Goal: Task Accomplishment & Management: Manage account settings

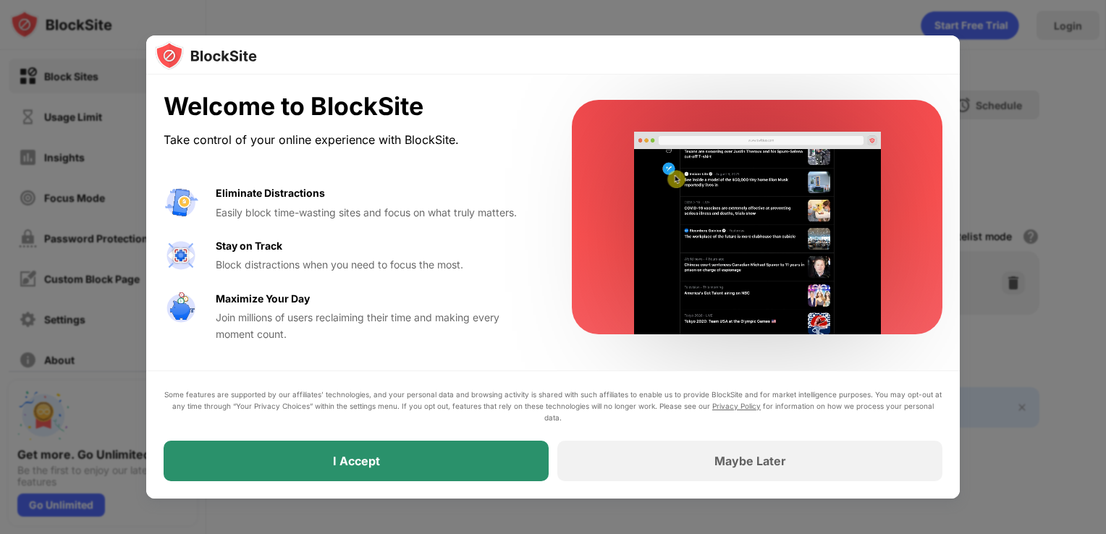
click at [483, 467] on div "I Accept" at bounding box center [356, 461] width 385 height 41
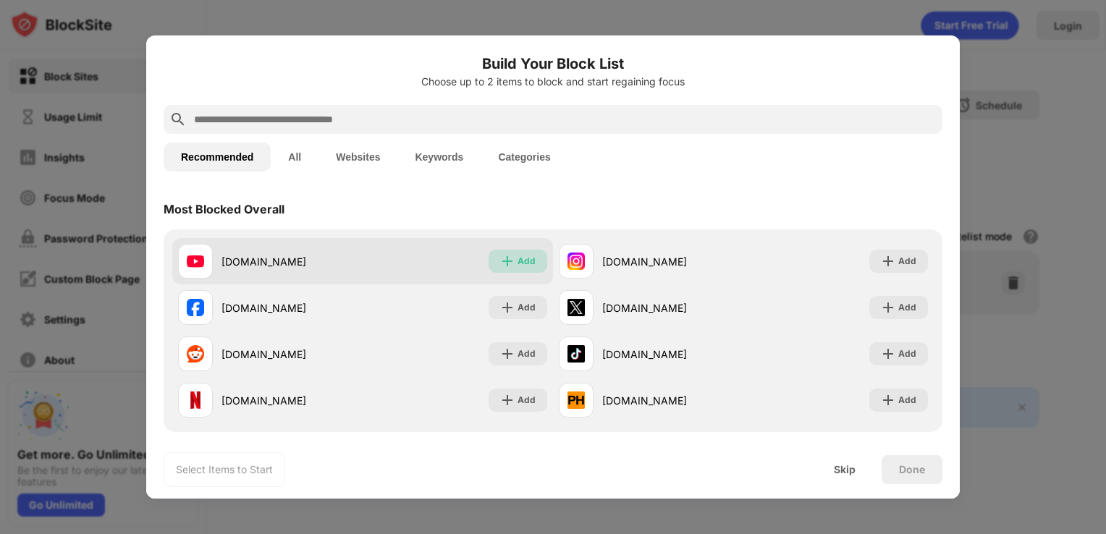
click at [517, 254] on div "Add" at bounding box center [526, 261] width 18 height 14
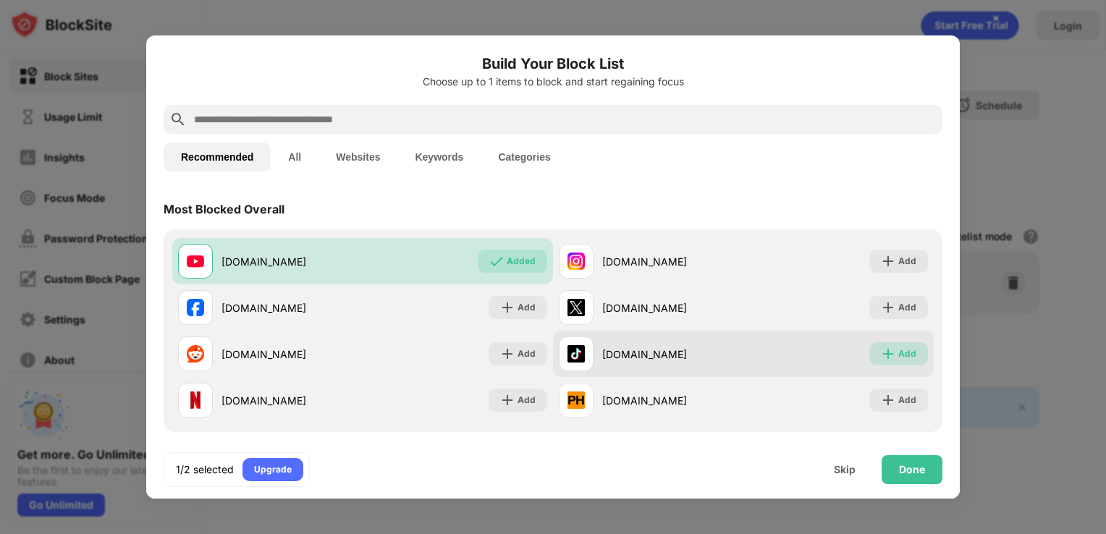
click at [898, 353] on div "Add" at bounding box center [907, 354] width 18 height 14
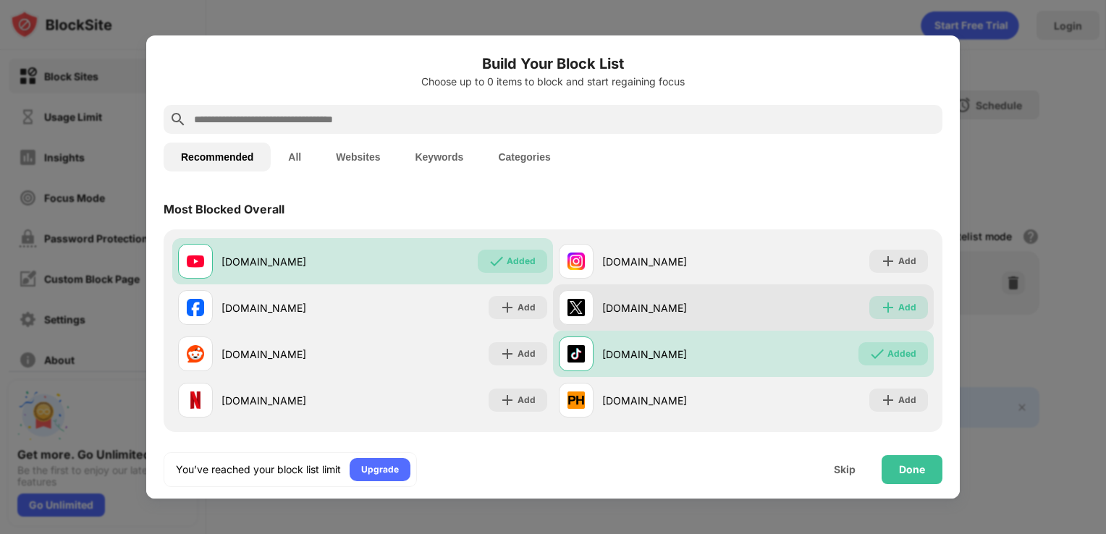
click at [881, 308] on img at bounding box center [888, 307] width 14 height 14
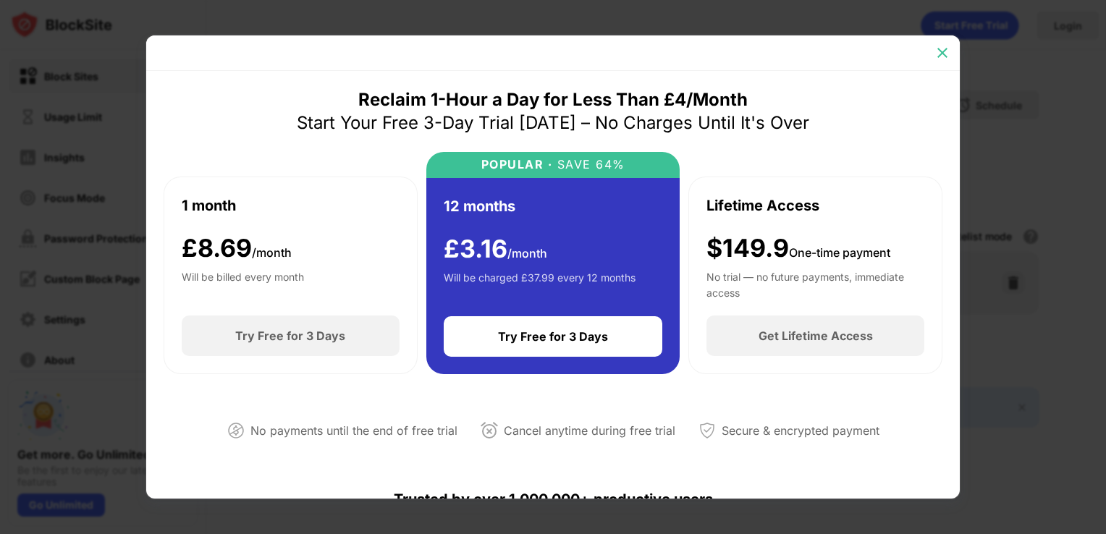
click at [943, 53] on img at bounding box center [942, 53] width 14 height 14
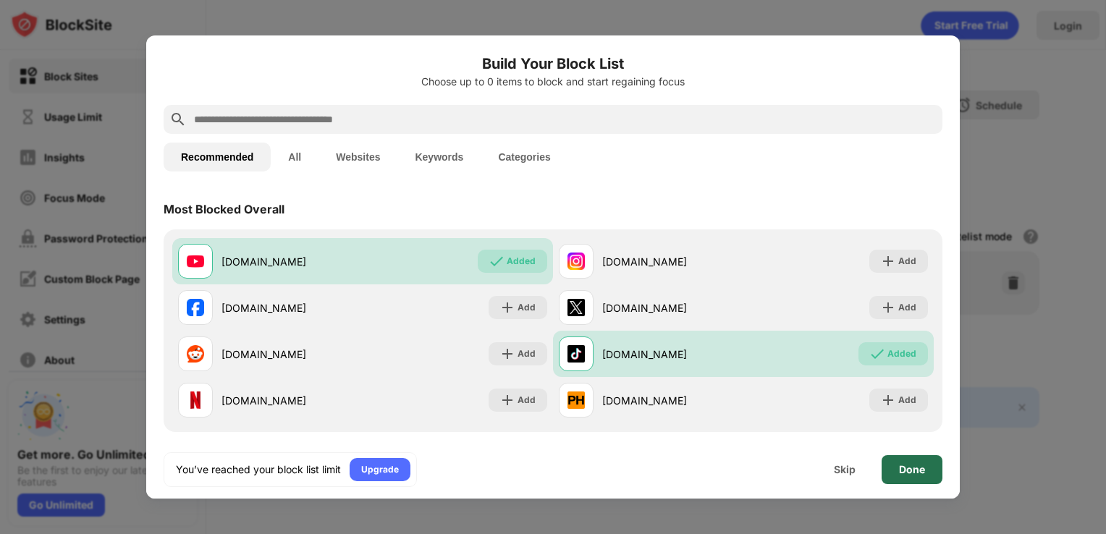
click at [907, 470] on div "Done" at bounding box center [912, 470] width 26 height 12
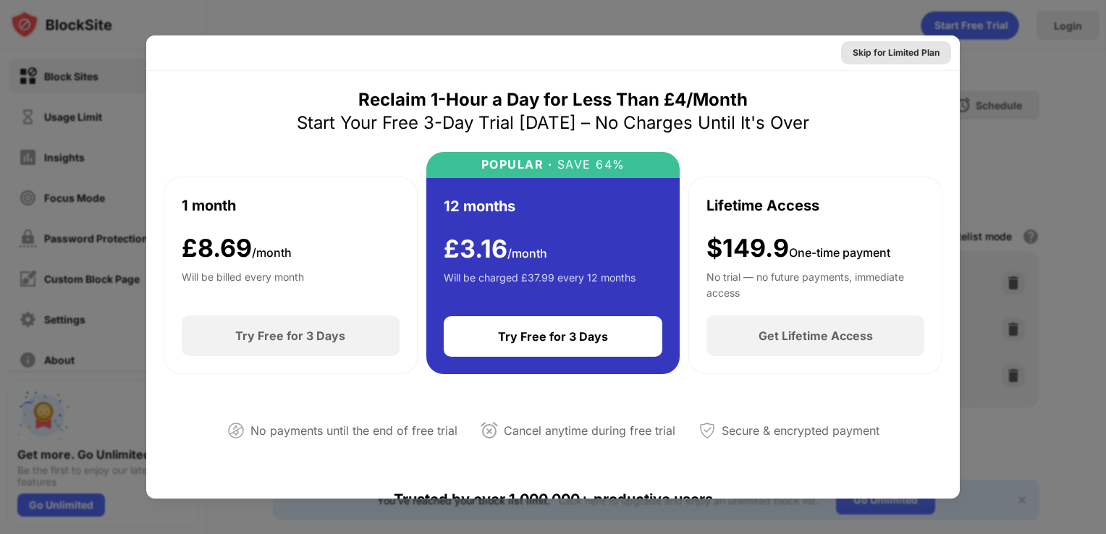
click at [890, 59] on div "Skip for Limited Plan" at bounding box center [895, 53] width 87 height 14
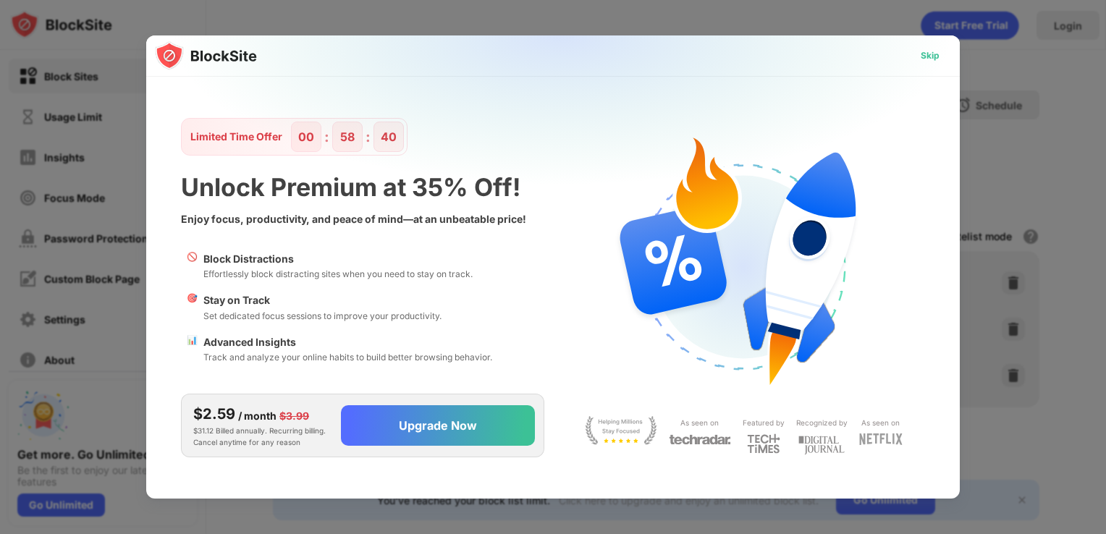
click at [927, 56] on div "Skip" at bounding box center [930, 55] width 19 height 14
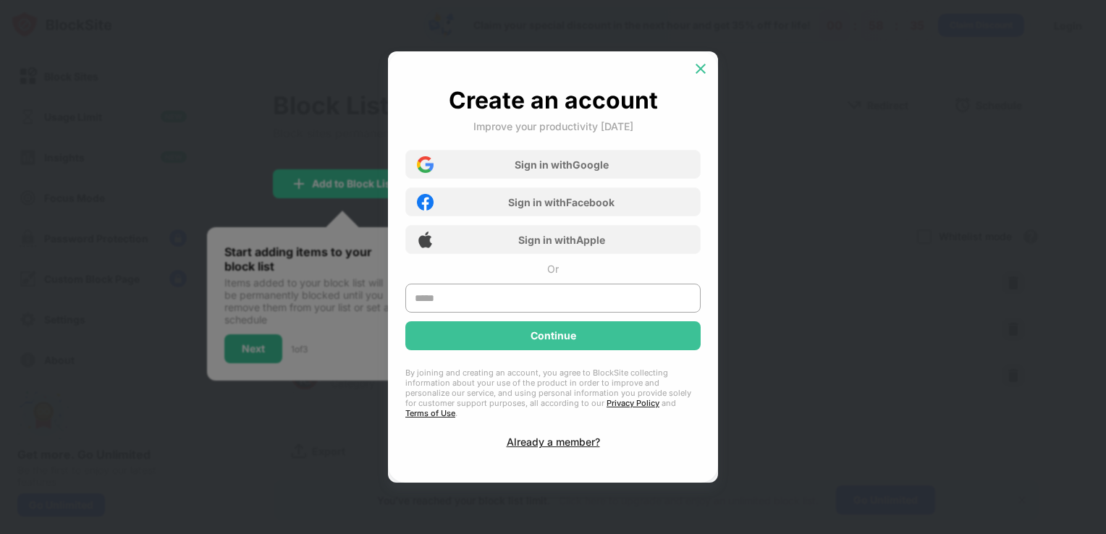
click at [697, 80] on div at bounding box center [700, 68] width 23 height 23
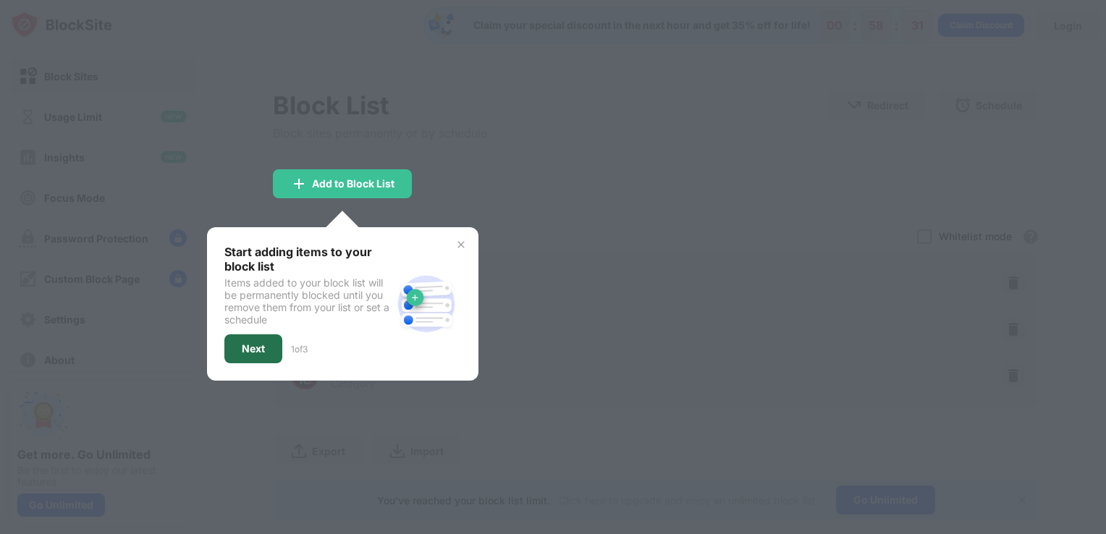
click at [255, 347] on div "Next" at bounding box center [253, 349] width 23 height 12
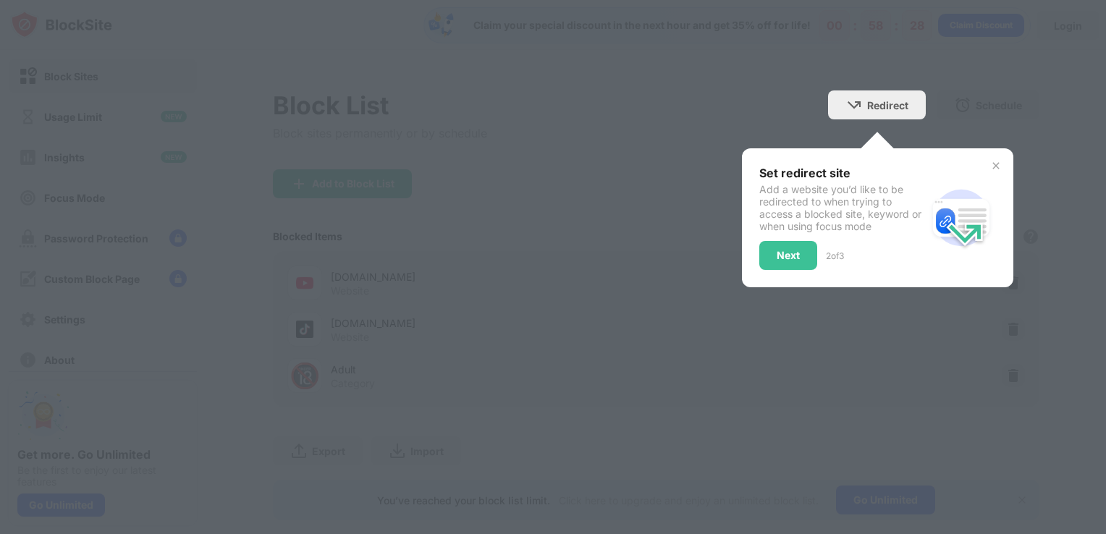
click at [990, 170] on img at bounding box center [996, 166] width 12 height 12
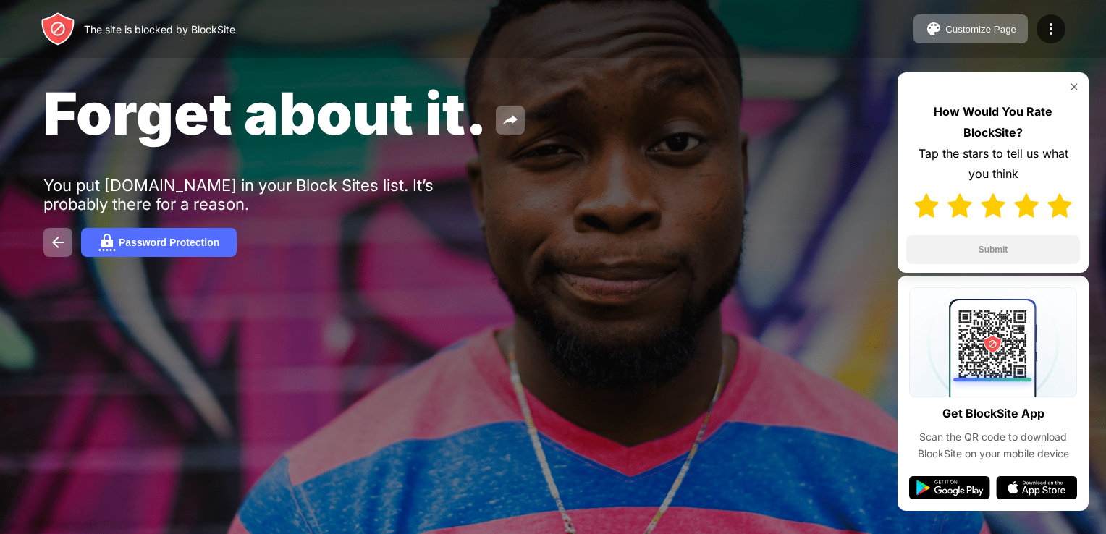
click at [1056, 216] on img at bounding box center [1059, 205] width 25 height 25
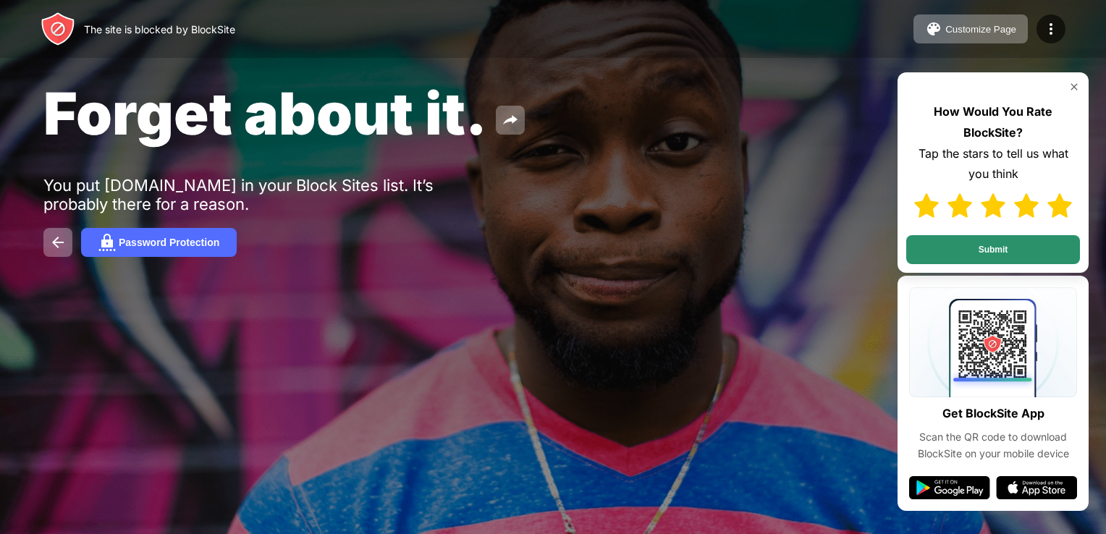
click at [1024, 255] on button "Submit" at bounding box center [993, 249] width 174 height 29
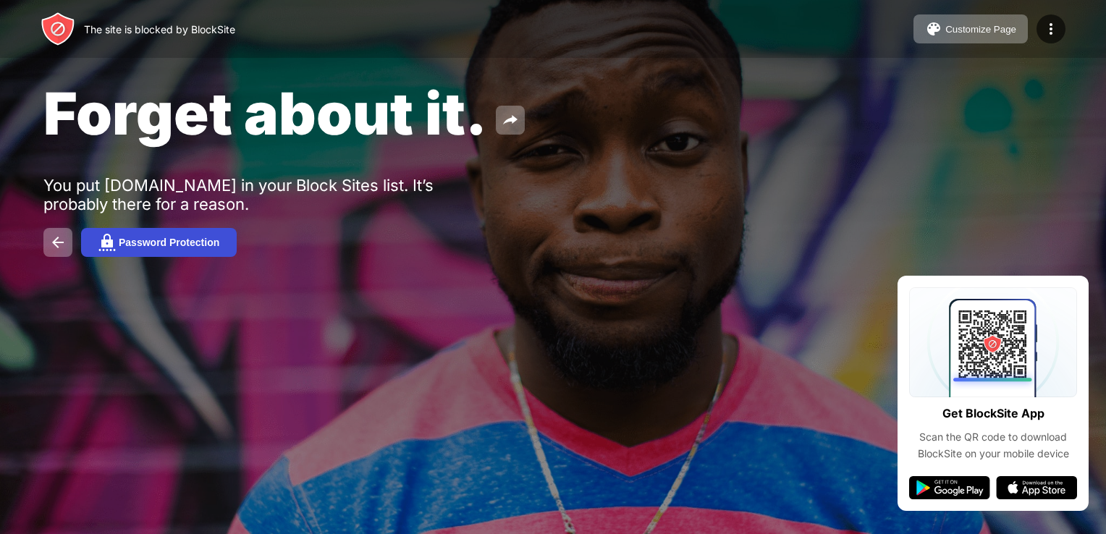
click at [157, 253] on button "Password Protection" at bounding box center [159, 242] width 156 height 29
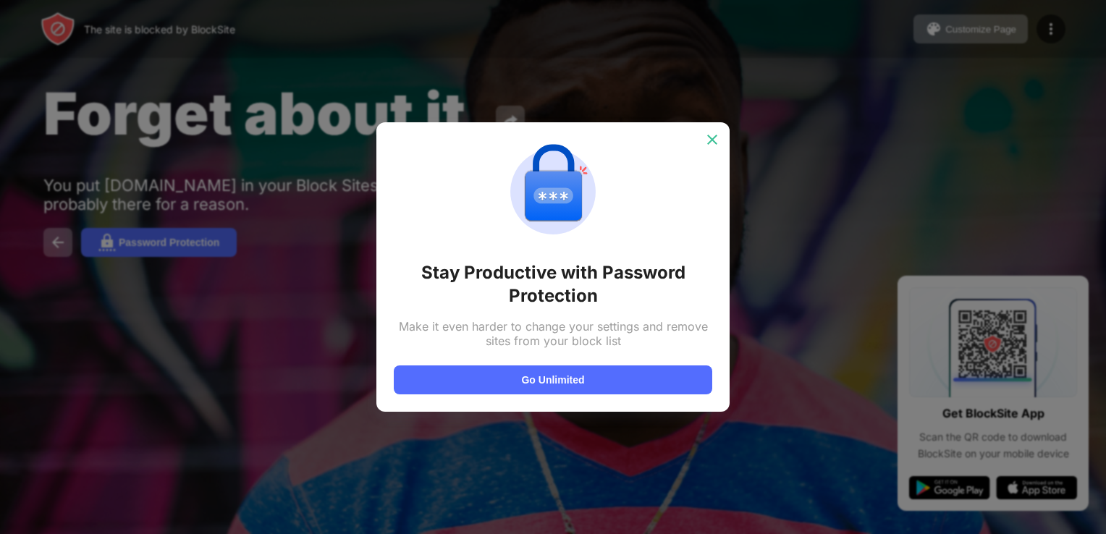
click at [712, 138] on img at bounding box center [712, 139] width 14 height 14
